Goal: Navigation & Orientation: Find specific page/section

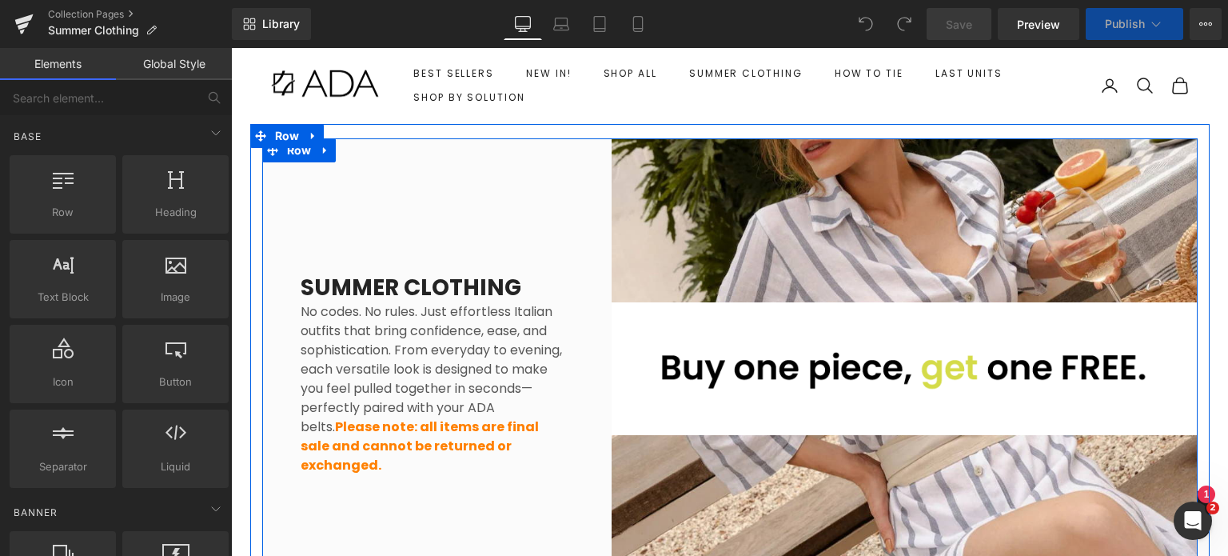
scroll to position [70, 0]
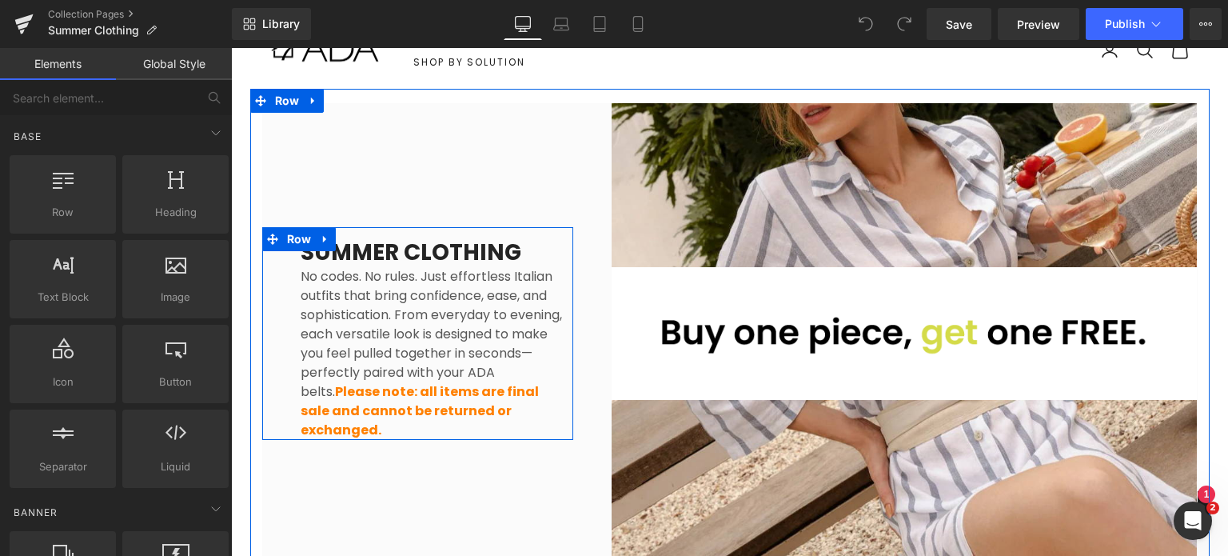
click at [337, 294] on p "No codes. No rules. Just effortless Italian outfits that bring confidence, ease…" at bounding box center [431, 353] width 261 height 173
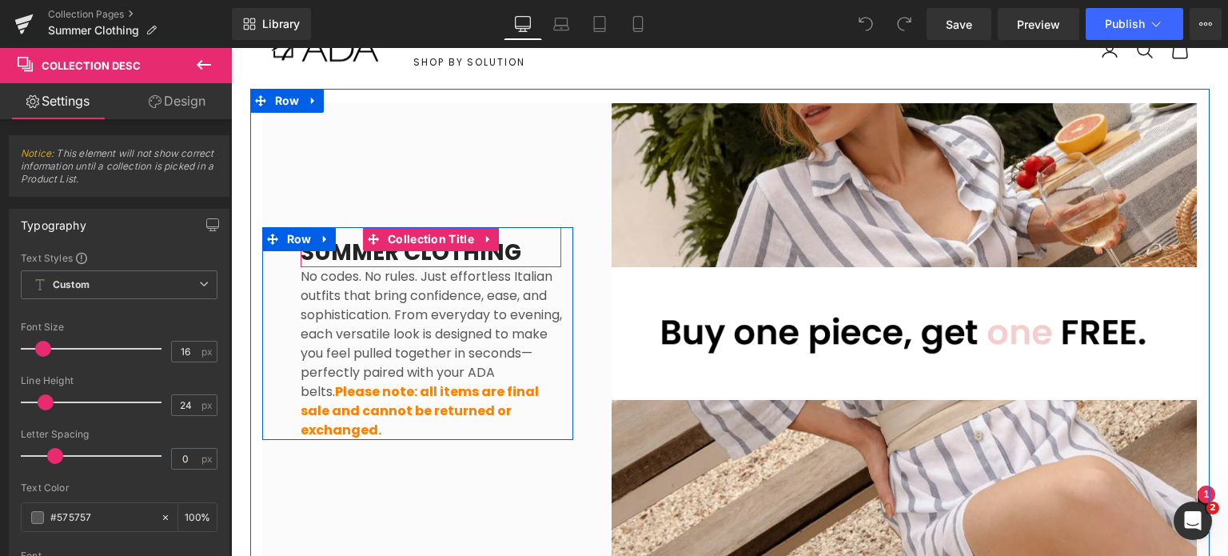
click at [301, 264] on h1 "SUMMER CLOTHING" at bounding box center [431, 252] width 261 height 29
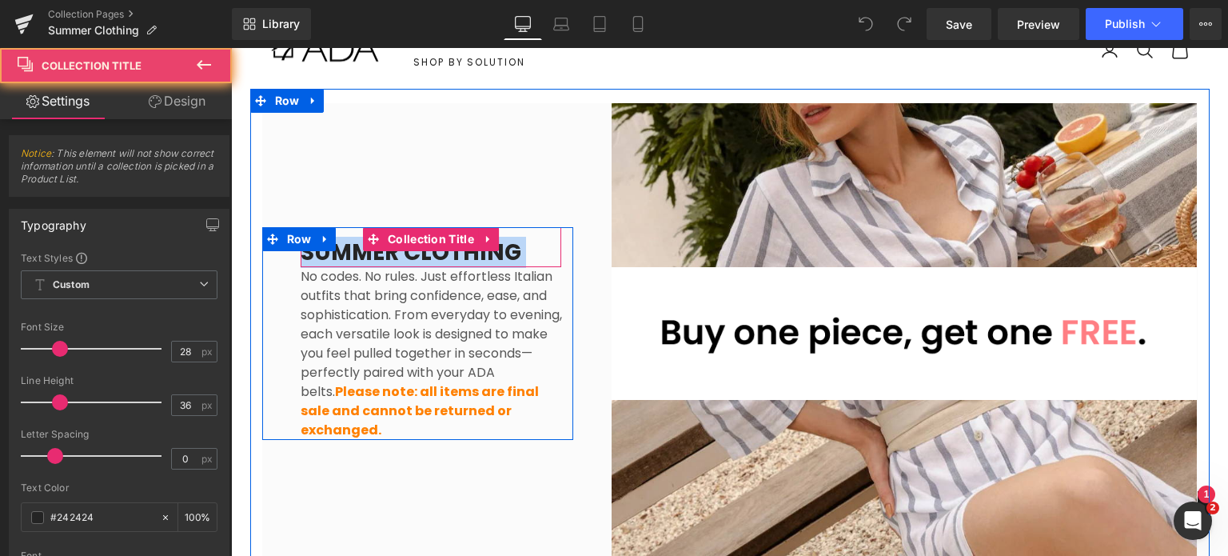
click at [301, 264] on h1 "SUMMER CLOTHING" at bounding box center [431, 252] width 261 height 29
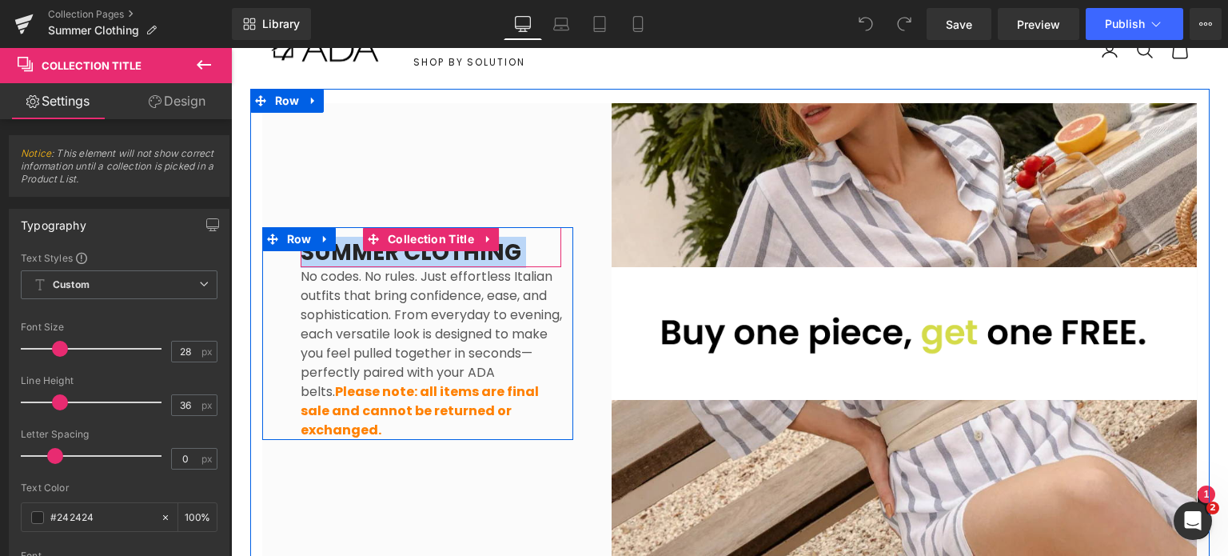
copy div "SUMMER CLOTHING Collection Title"
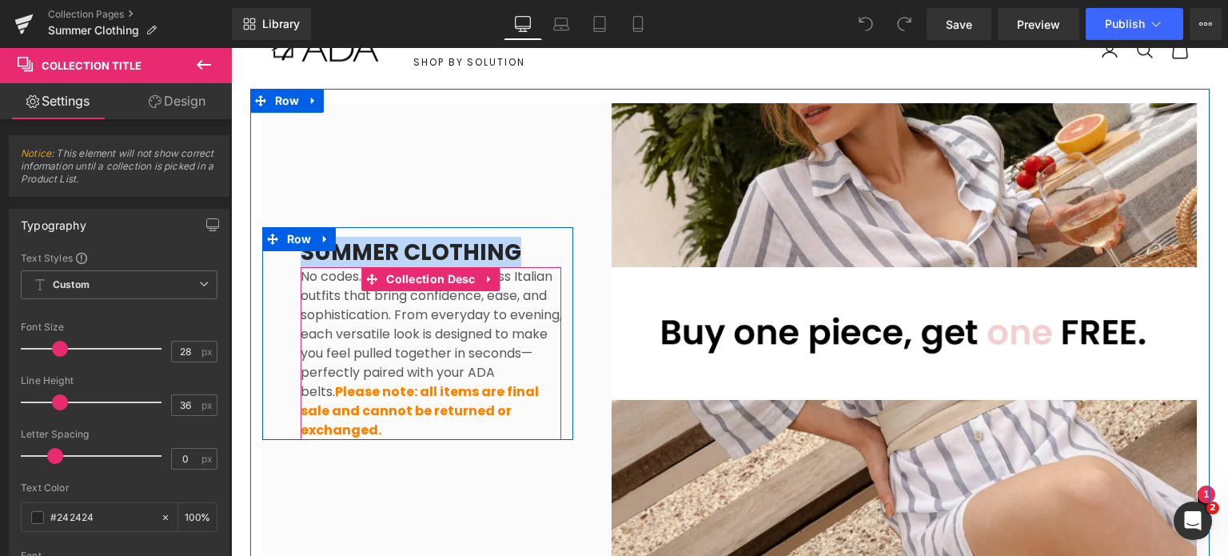
click at [366, 320] on p "No codes. No rules. Just effortless Italian outfits that bring confidence, ease…" at bounding box center [431, 353] width 261 height 173
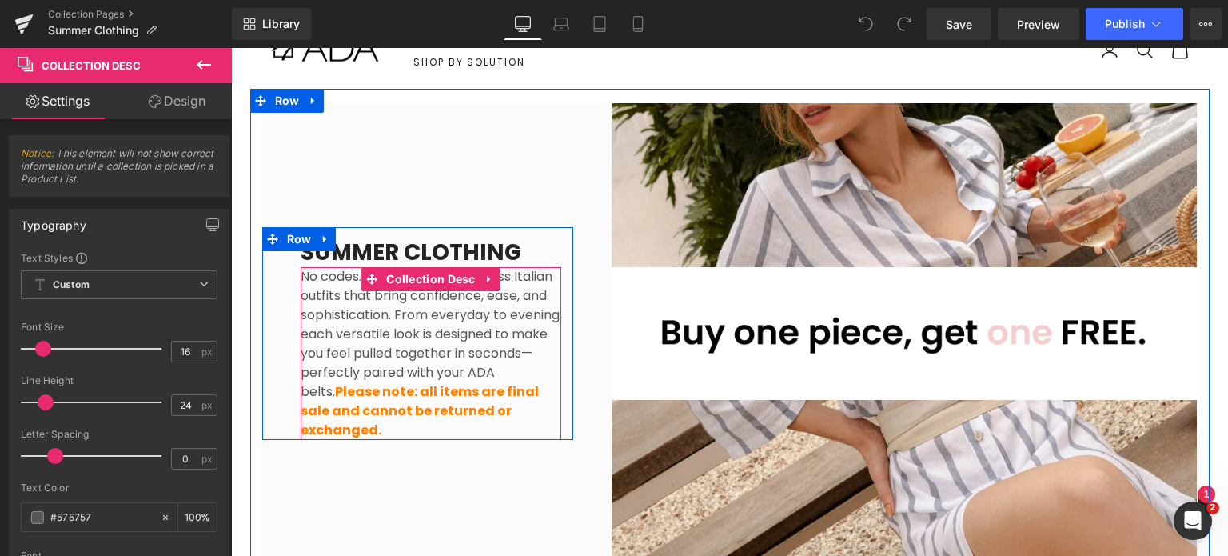
click at [327, 293] on p "No codes. No rules. Just effortless Italian outfits that bring confidence, ease…" at bounding box center [431, 353] width 261 height 173
click at [326, 287] on p "No codes. No rules. Just effortless Italian outfits that bring confidence, ease…" at bounding box center [431, 353] width 261 height 173
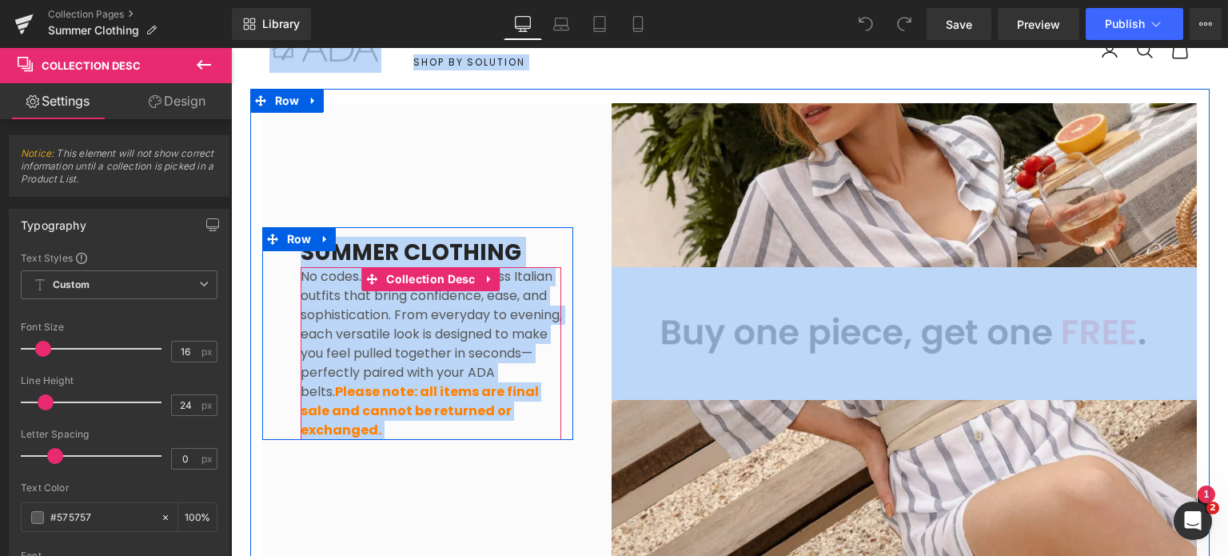
click at [326, 287] on p "No codes. No rules. Just effortless Italian outfits that bring confidence, ease…" at bounding box center [431, 353] width 261 height 173
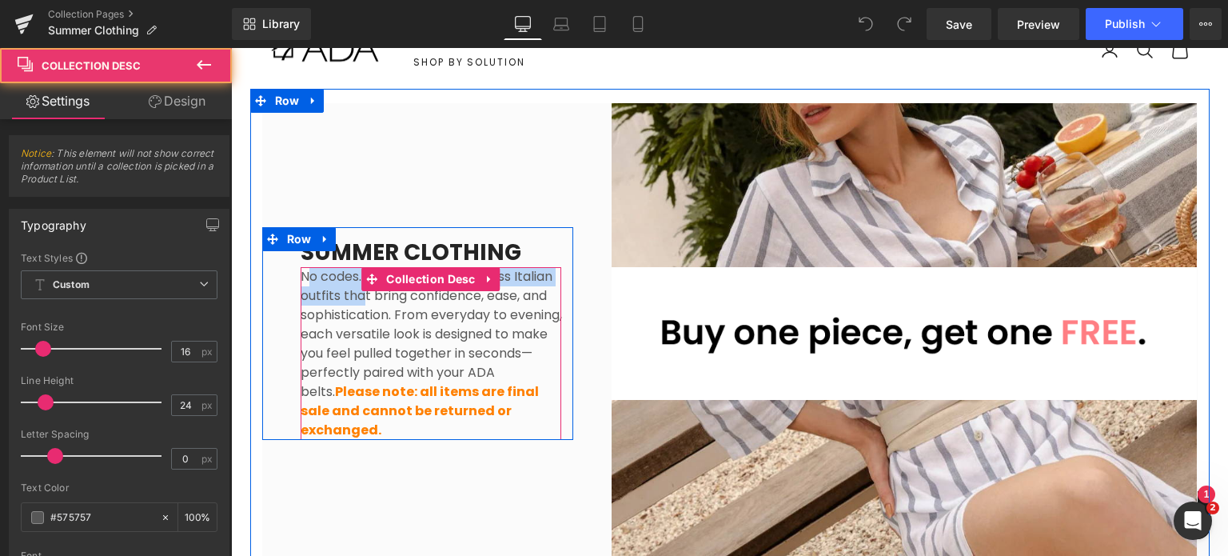
drag, startPoint x: 299, startPoint y: 284, endPoint x: 351, endPoint y: 314, distance: 60.2
click at [351, 314] on p "No codes. No rules. Just effortless Italian outfits that bring confidence, ease…" at bounding box center [431, 353] width 261 height 173
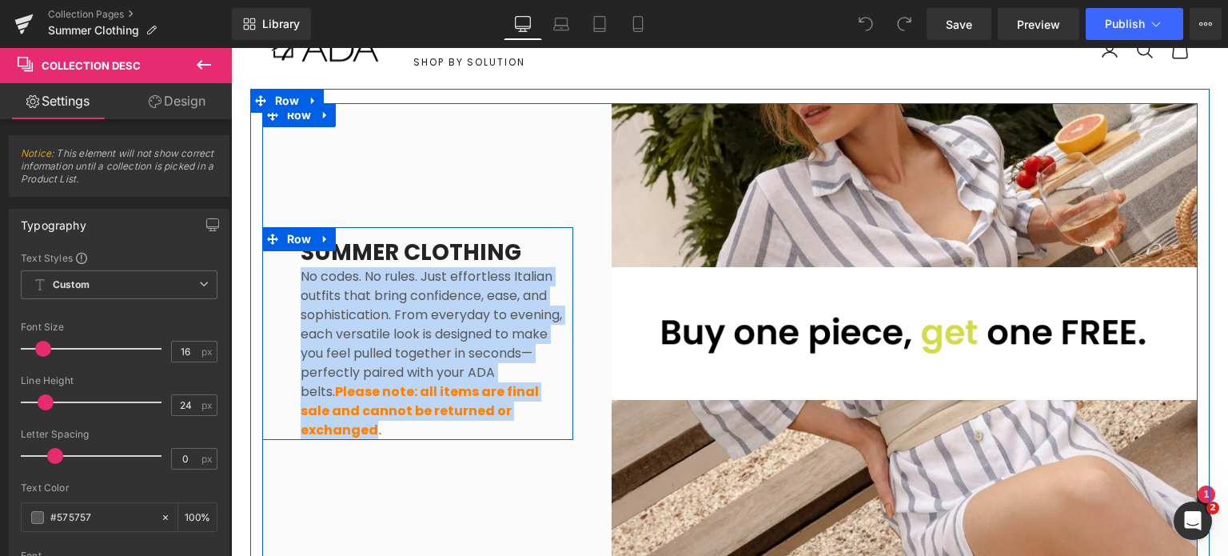
drag, startPoint x: 377, startPoint y: 419, endPoint x: 288, endPoint y: 289, distance: 157.5
click at [289, 289] on div "SUMMER CLOTHING Collection Title No codes. No rules. Just effortless Italian ou…" at bounding box center [431, 333] width 285 height 213
copy p "No codes. No rules. Just effortless Italian outfits that bring confidence, ease…"
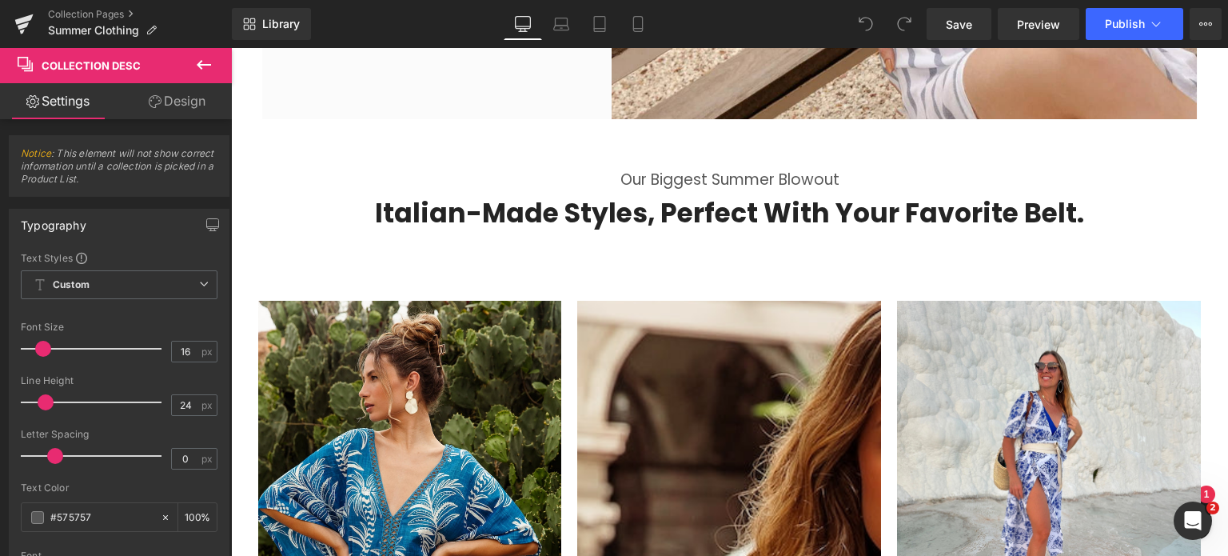
scroll to position [514, 0]
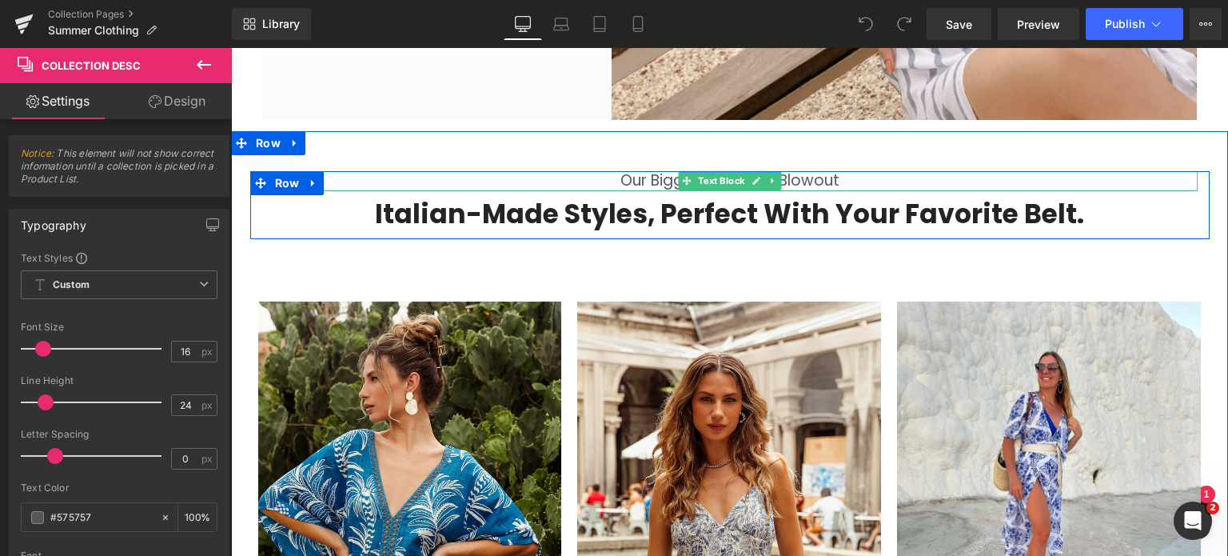
click at [633, 175] on p "Our biggest summer blowout" at bounding box center [730, 181] width 936 height 20
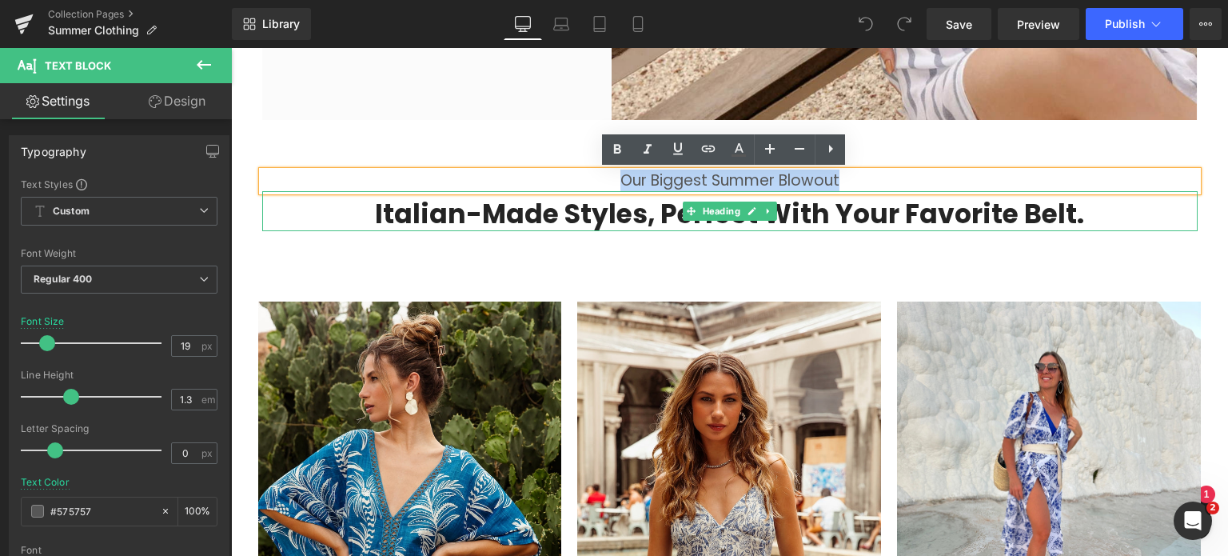
click at [653, 209] on h2 "Italian-made styles, perfect with your favorite belt." at bounding box center [730, 215] width 936 height 34
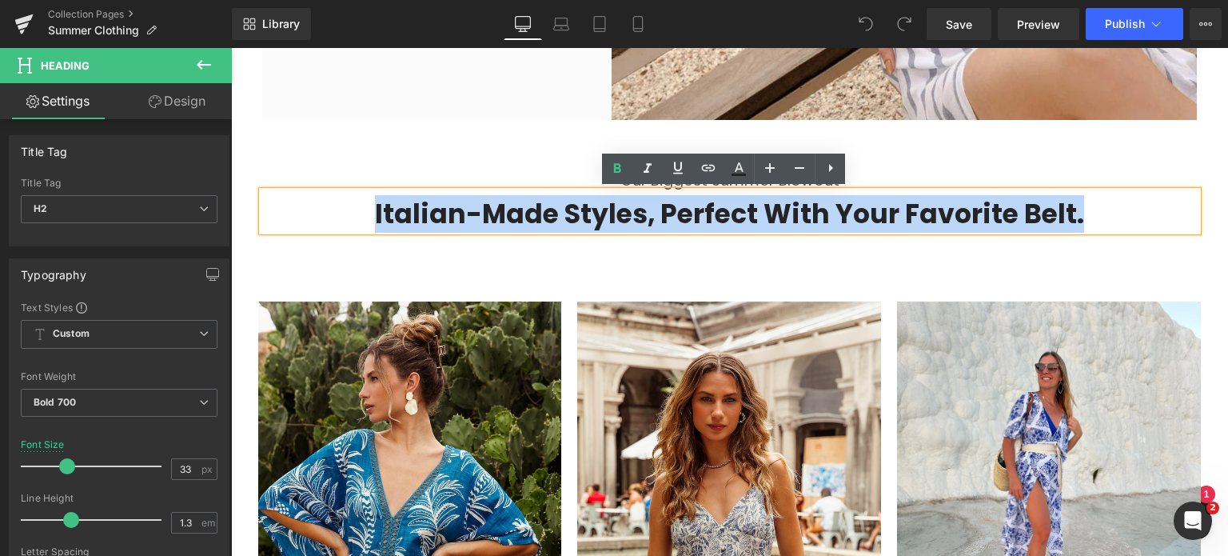
copy h2 "Italian-made styles, perfect with your favorite belt."
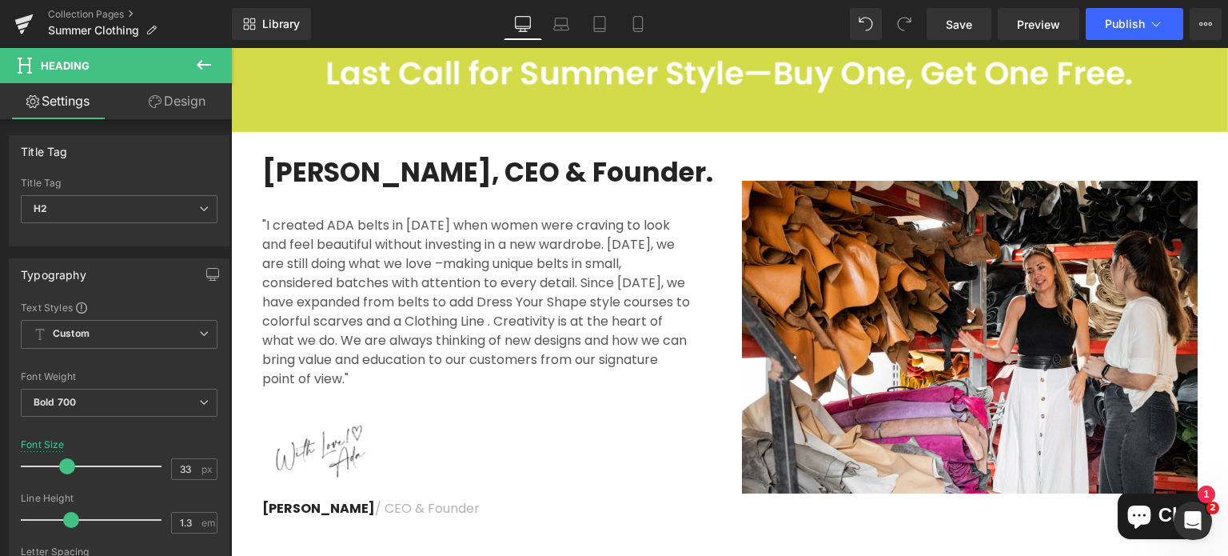
scroll to position [6035, 0]
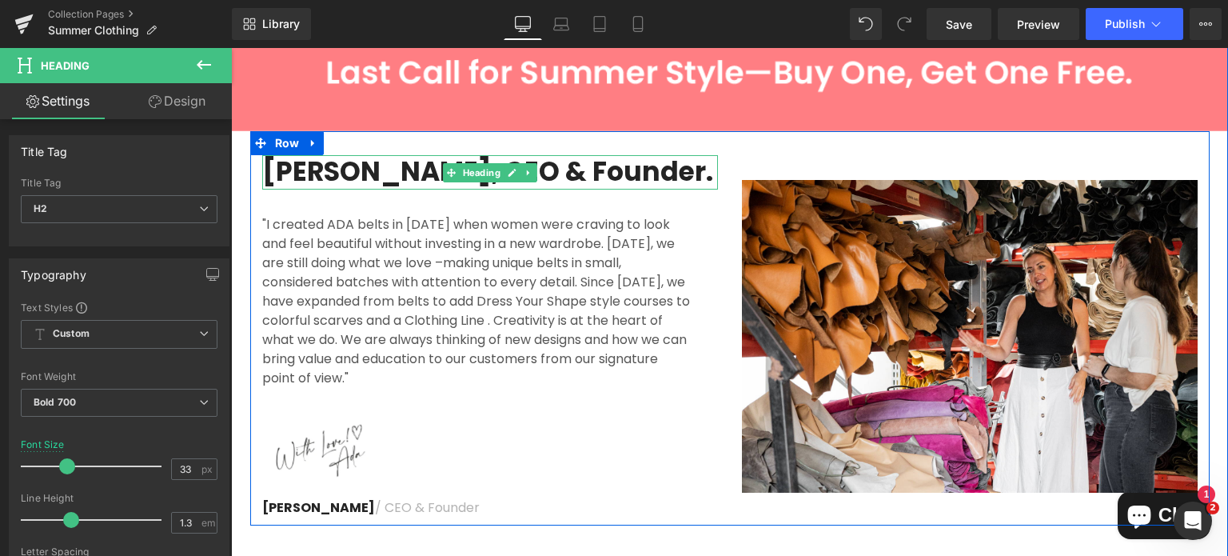
click at [381, 178] on h2 "[PERSON_NAME], CEO & Founder." at bounding box center [490, 172] width 456 height 34
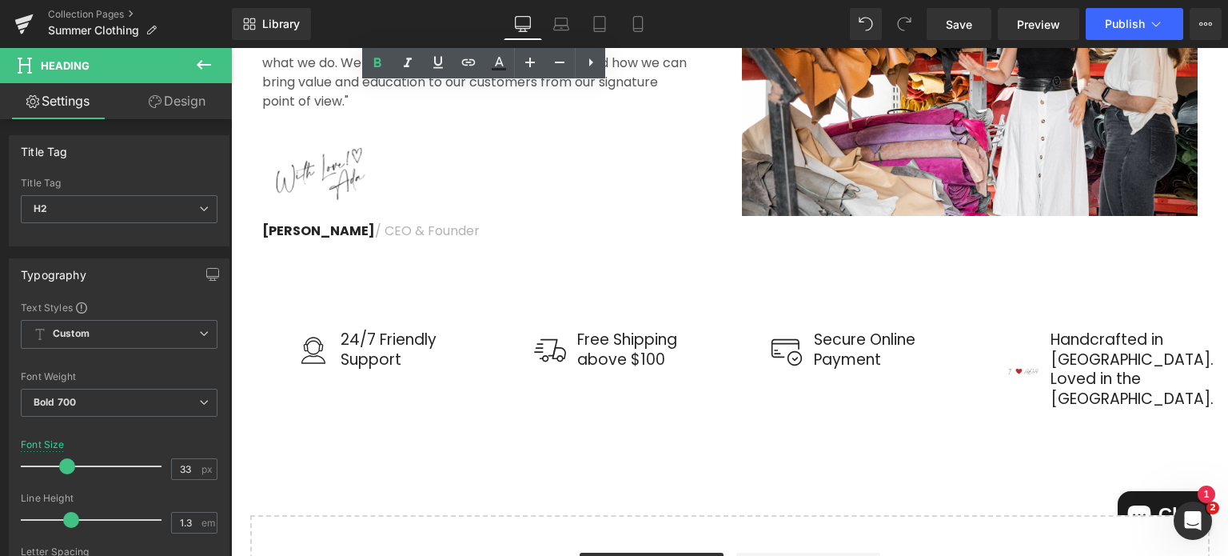
scroll to position [6311, 0]
